Goal: Task Accomplishment & Management: Manage account settings

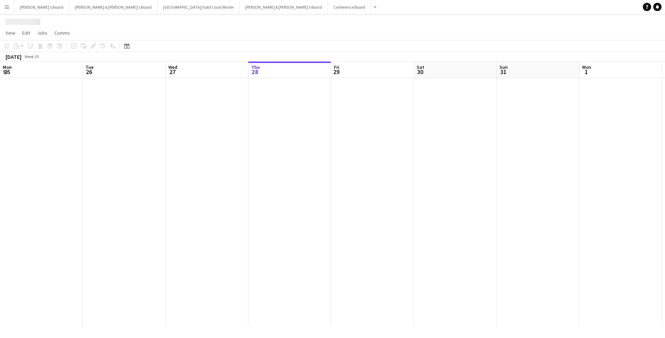
scroll to position [0, 166]
click at [1, 12] on button "Menu" at bounding box center [7, 7] width 14 height 14
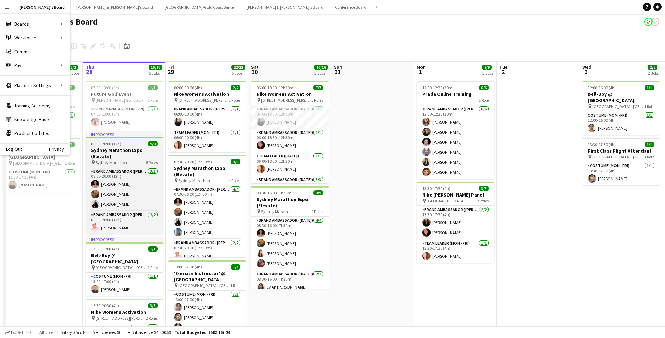
click at [132, 151] on h3 "Sydney Marathon Expo (Elevate)" at bounding box center [125, 153] width 78 height 12
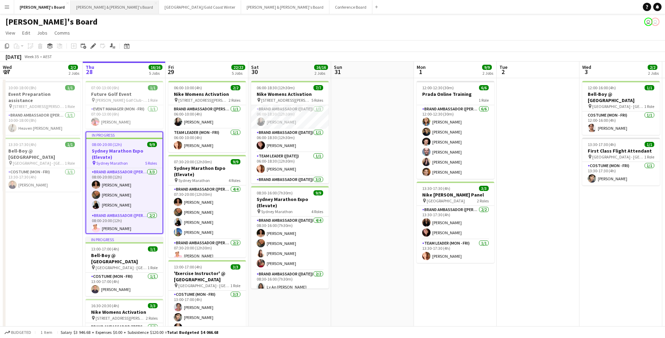
click at [71, 9] on button "[PERSON_NAME] & [PERSON_NAME]'s Board Close" at bounding box center [115, 7] width 88 height 14
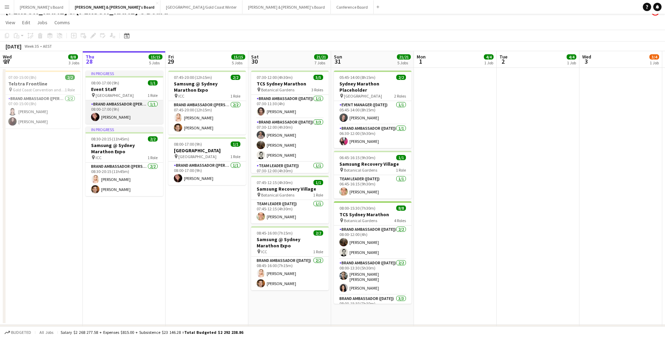
scroll to position [17, 0]
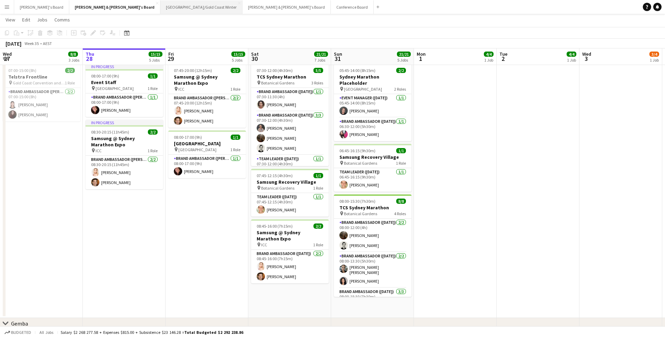
click at [160, 3] on button "[GEOGRAPHIC_DATA]/[GEOGRAPHIC_DATA] Winter Close" at bounding box center [201, 7] width 82 height 14
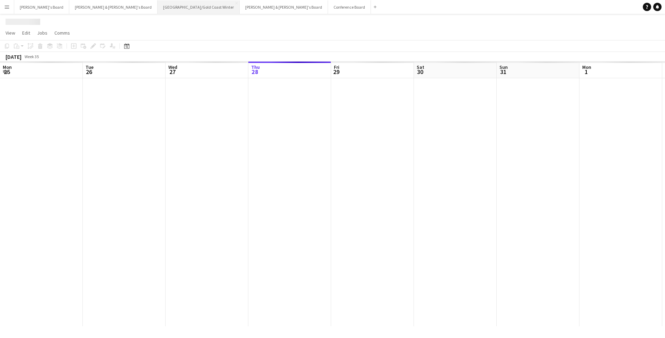
scroll to position [0, 166]
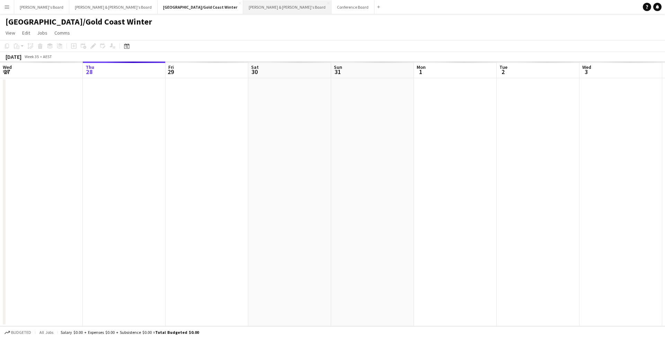
click at [243, 12] on button "[PERSON_NAME] & [PERSON_NAME]'s Board Close" at bounding box center [287, 7] width 88 height 14
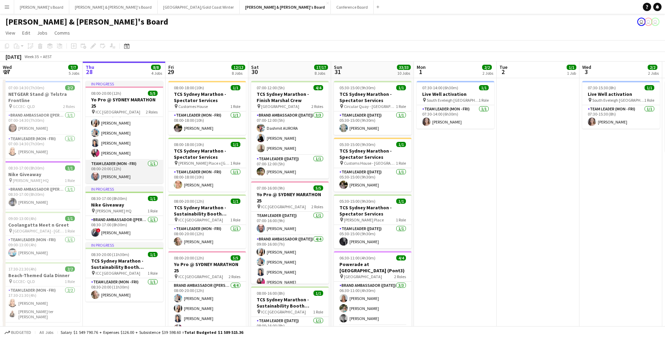
scroll to position [11, 0]
click at [116, 180] on app-card-role "Team Leader (Mon - Fri) [DATE] 08:00-20:00 (12h) [PERSON_NAME]" at bounding box center [125, 172] width 78 height 24
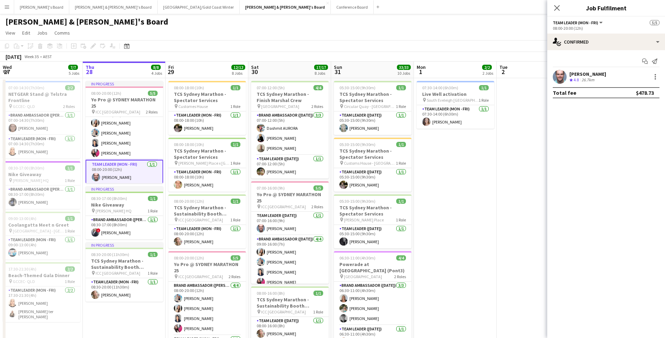
click at [557, 82] on app-user-avatar at bounding box center [560, 77] width 14 height 14
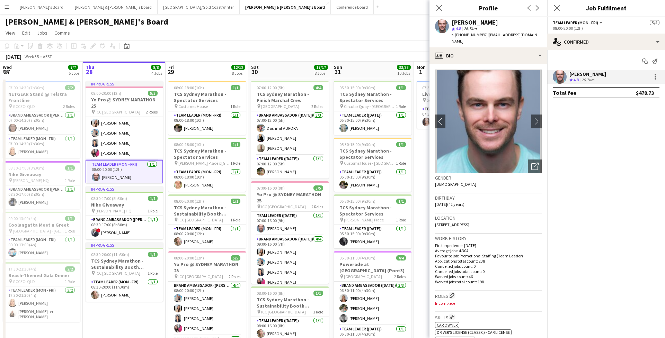
click at [463, 36] on span "t. [PHONE_NUMBER]" at bounding box center [470, 34] width 36 height 5
drag, startPoint x: 462, startPoint y: 35, endPoint x: 484, endPoint y: 36, distance: 21.5
click at [484, 36] on div "t. [PHONE_NUMBER] | [EMAIL_ADDRESS][DOMAIN_NAME]" at bounding box center [497, 38] width 90 height 12
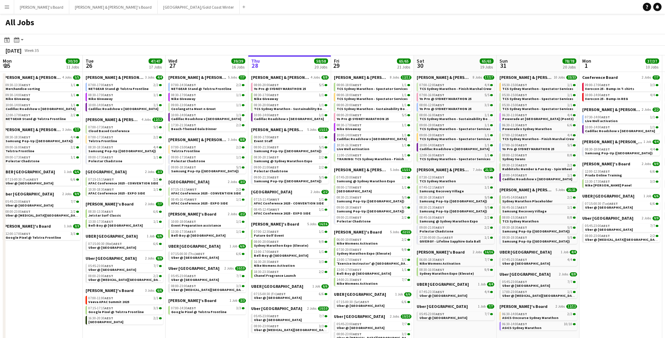
scroll to position [0, 166]
